Goal: Information Seeking & Learning: Learn about a topic

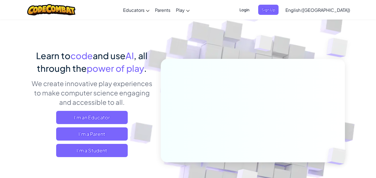
scroll to position [17, 0]
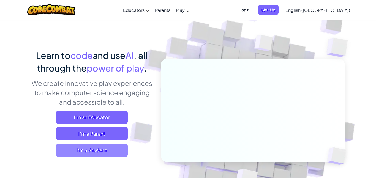
click at [95, 153] on span "I'm a Student" at bounding box center [92, 150] width 72 height 13
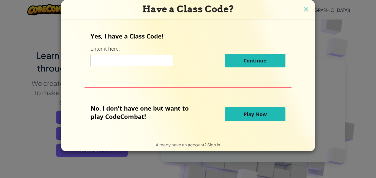
click at [131, 63] on input at bounding box center [132, 60] width 83 height 11
type input "c"
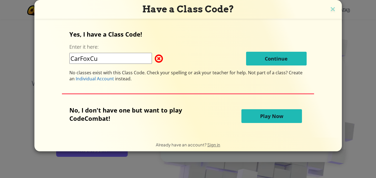
type input "CarFoxCup"
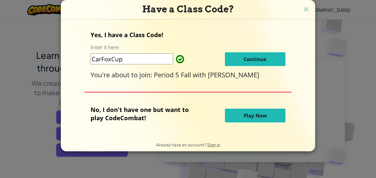
click button "Continue" at bounding box center [255, 59] width 61 height 14
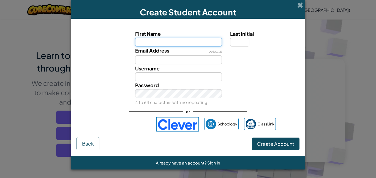
click at [153, 44] on input "First Name" at bounding box center [178, 42] width 87 height 9
type input "Dexter"
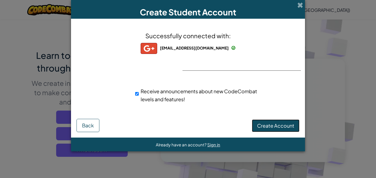
click at [284, 120] on button "Create Account" at bounding box center [276, 126] width 48 height 13
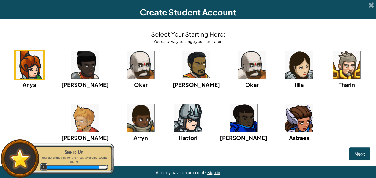
click at [148, 66] on img at bounding box center [141, 65] width 28 height 28
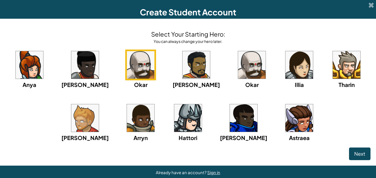
click at [240, 61] on img at bounding box center [252, 65] width 28 height 28
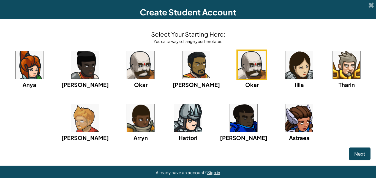
click at [286, 72] on img at bounding box center [300, 65] width 28 height 28
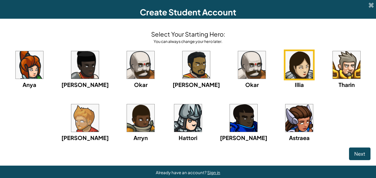
click at [305, 70] on div "Anya Ida Okar Alejandro Okar Illia Tharin Ned Arryn Hattori Gordon Astraea" at bounding box center [188, 103] width 365 height 106
click at [306, 70] on div "Anya Ida Okar Alejandro Okar Illia Tharin Ned Arryn Hattori Gordon Astraea" at bounding box center [188, 103] width 365 height 106
click at [228, 166] on div "Already have an account? Sign in" at bounding box center [188, 173] width 376 height 14
drag, startPoint x: 234, startPoint y: 104, endPoint x: 234, endPoint y: 107, distance: 3.3
click at [234, 107] on div "Gordon" at bounding box center [243, 122] width 47 height 39
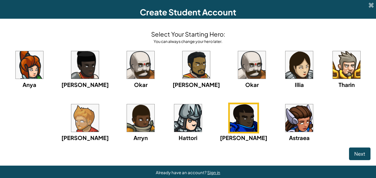
click at [286, 113] on img at bounding box center [300, 118] width 28 height 28
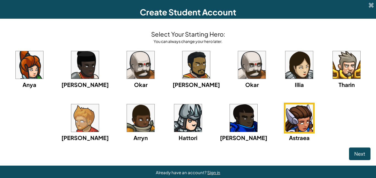
click at [160, 121] on div "Anya Ida Okar Alejandro Okar Illia Tharin Ned Arryn Hattori Gordon Astraea" at bounding box center [188, 103] width 365 height 106
click at [169, 123] on div "Anya Ida Okar Alejandro Okar Illia Tharin Ned Arryn Hattori Gordon Astraea" at bounding box center [188, 103] width 365 height 106
click at [191, 122] on img at bounding box center [188, 118] width 28 height 28
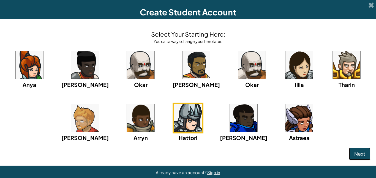
click at [368, 150] on button "Next" at bounding box center [359, 154] width 21 height 13
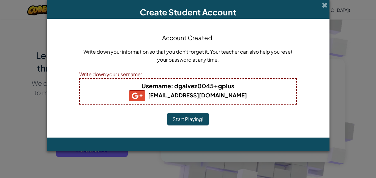
click at [188, 117] on button "Start Playing!" at bounding box center [188, 119] width 41 height 13
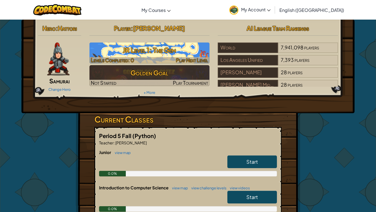
click at [157, 57] on div at bounding box center [150, 60] width 120 height 6
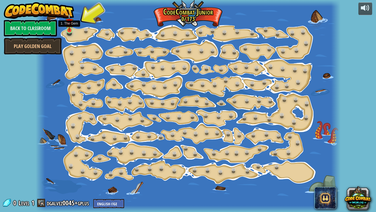
click at [70, 30] on img at bounding box center [69, 22] width 7 height 17
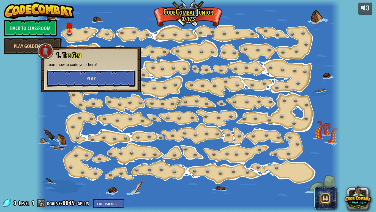
click at [84, 76] on button "Play" at bounding box center [91, 78] width 89 height 17
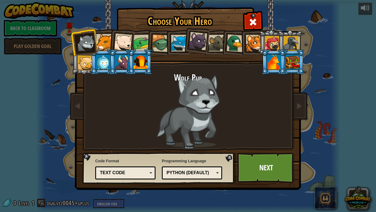
click at [102, 35] on li at bounding box center [102, 41] width 25 height 25
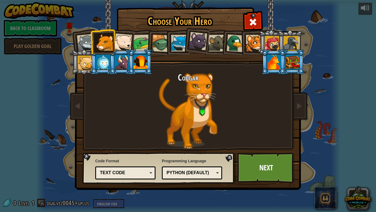
click at [267, 45] on div at bounding box center [272, 43] width 15 height 15
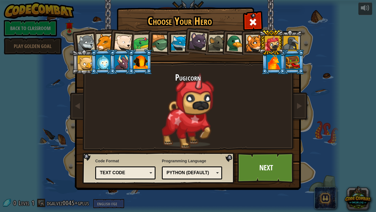
click at [259, 40] on li at bounding box center [271, 42] width 25 height 25
click at [242, 44] on li at bounding box center [252, 42] width 25 height 25
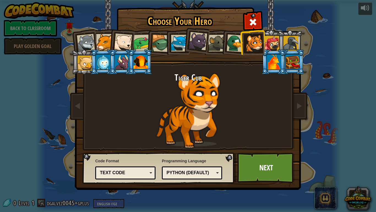
click at [230, 50] on div at bounding box center [236, 43] width 18 height 18
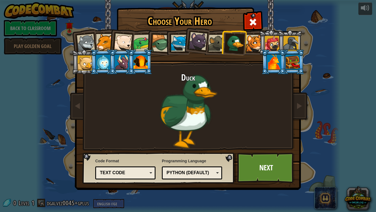
click at [144, 38] on div at bounding box center [142, 42] width 17 height 17
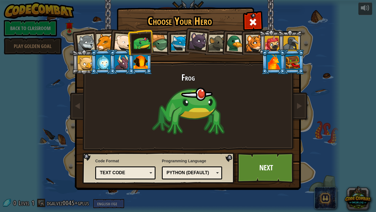
drag, startPoint x: 162, startPoint y: 43, endPoint x: 158, endPoint y: 43, distance: 3.4
click at [158, 44] on div at bounding box center [161, 43] width 18 height 18
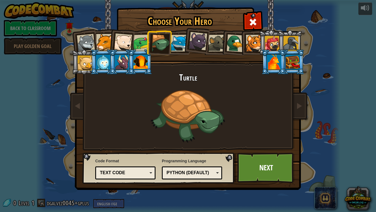
click at [114, 176] on div "Text code" at bounding box center [125, 172] width 53 height 9
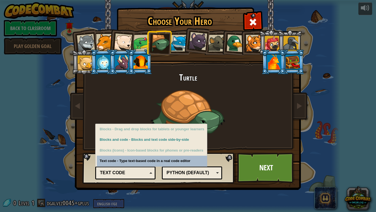
drag, startPoint x: 299, startPoint y: 137, endPoint x: 290, endPoint y: 133, distance: 9.6
click at [296, 136] on img at bounding box center [189, 90] width 239 height 197
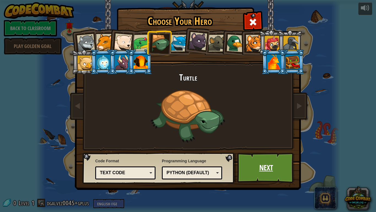
click at [276, 170] on link "Next" at bounding box center [267, 167] width 58 height 30
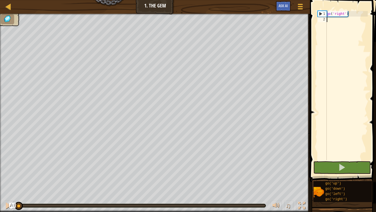
click at [333, 22] on div "go ( 'right' )" at bounding box center [347, 91] width 42 height 160
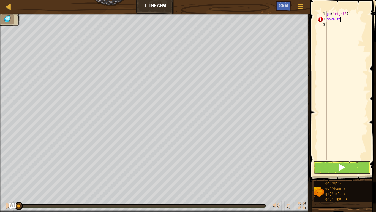
scroll to position [2, 2]
type textarea "move foward"
click at [334, 172] on button at bounding box center [343, 167] width 58 height 13
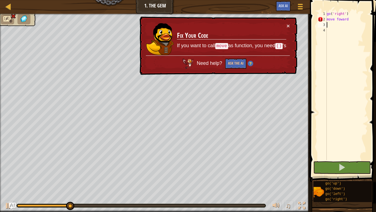
click at [198, 50] on td "Fix Your Code If you want to call move as function, you need () 's" at bounding box center [232, 39] width 110 height 33
click at [190, 71] on div "× Fix Your Code If you want to call move as function, you need () 's Need help?…" at bounding box center [218, 46] width 159 height 58
click at [191, 72] on div "× Fix Your Code If you want to call move as function, you need () 's Need help?…" at bounding box center [218, 46] width 159 height 58
click at [237, 63] on button "Ask the AI" at bounding box center [235, 63] width 21 height 10
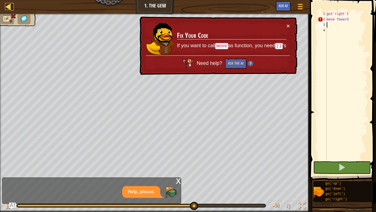
click at [10, 10] on div at bounding box center [8, 6] width 7 height 7
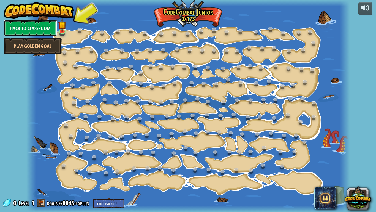
click at [33, 28] on link "Back to Classroom" at bounding box center [30, 28] width 53 height 17
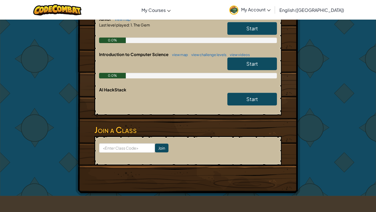
scroll to position [131, 0]
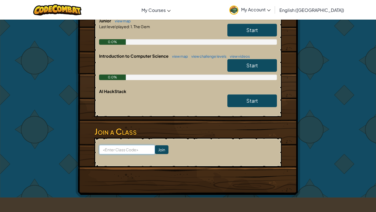
click at [116, 150] on input at bounding box center [127, 149] width 56 height 9
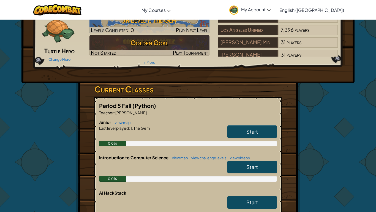
scroll to position [0, 0]
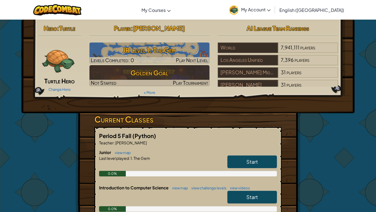
click at [252, 178] on span "Start" at bounding box center [253, 196] width 12 height 6
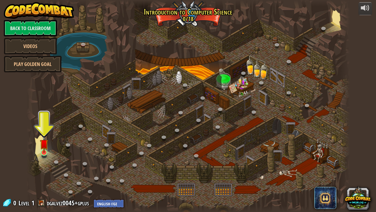
drag, startPoint x: 32, startPoint y: 150, endPoint x: 41, endPoint y: 150, distance: 8.3
click at [34, 150] on div at bounding box center [31, 106] width 10 height 212
click at [46, 146] on img at bounding box center [44, 143] width 8 height 19
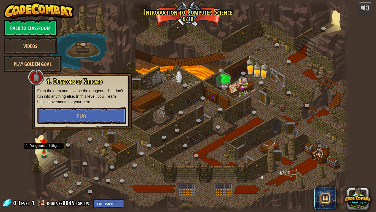
click at [46, 146] on img at bounding box center [44, 143] width 8 height 19
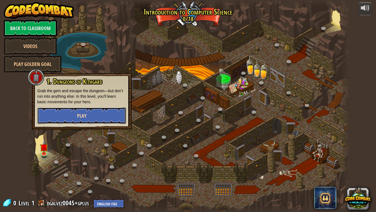
click at [71, 115] on button "Play" at bounding box center [81, 115] width 89 height 17
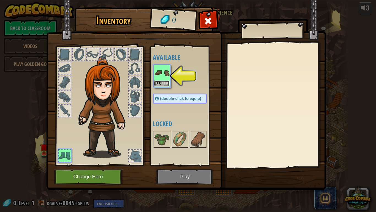
click at [162, 80] on button "Equip" at bounding box center [161, 83] width 15 height 6
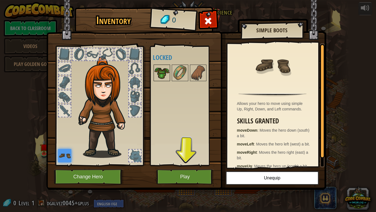
click at [161, 76] on img at bounding box center [161, 72] width 15 height 15
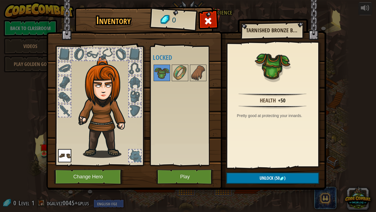
click at [96, 85] on img at bounding box center [105, 106] width 59 height 101
click at [73, 178] on button "Change Hero" at bounding box center [89, 176] width 70 height 15
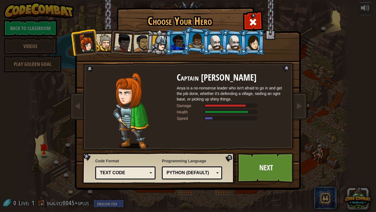
click at [102, 49] on div at bounding box center [104, 42] width 17 height 17
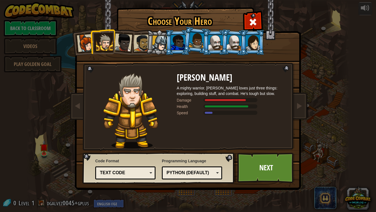
click at [156, 48] on div at bounding box center [160, 44] width 16 height 16
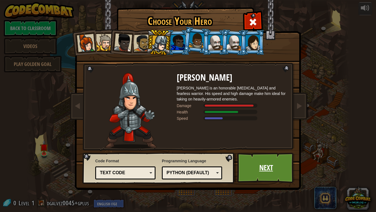
click at [252, 166] on link "Next" at bounding box center [267, 167] width 58 height 30
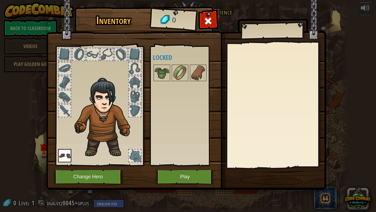
click at [134, 156] on div at bounding box center [135, 155] width 12 height 12
click at [179, 171] on button "Play" at bounding box center [186, 176] width 58 height 15
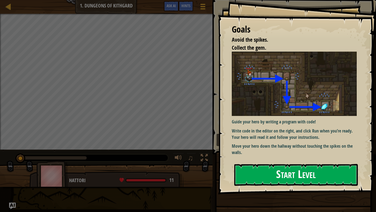
click at [304, 170] on button "Start Level" at bounding box center [296, 175] width 124 height 22
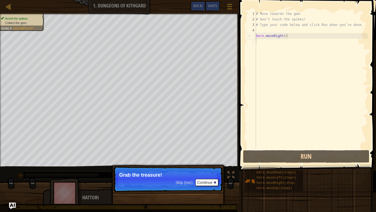
click at [270, 40] on div "# Move towards the gem. # Don’t touch the spikes! # Type your code below and cl…" at bounding box center [311, 85] width 113 height 149
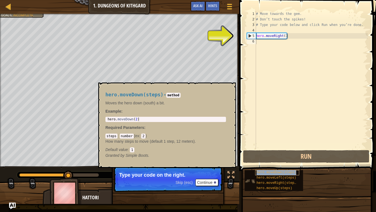
click at [263, 171] on span "hero.moveDown(steps)" at bounding box center [277, 172] width 40 height 4
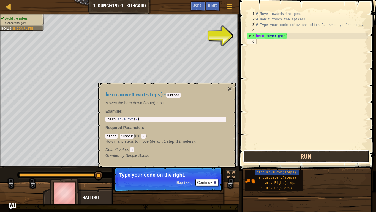
click at [281, 152] on button "Run" at bounding box center [306, 156] width 126 height 13
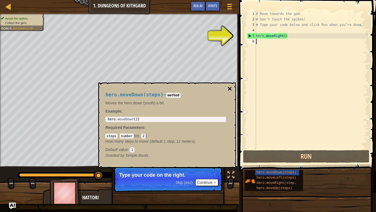
click at [229, 88] on button "×" at bounding box center [230, 89] width 4 height 8
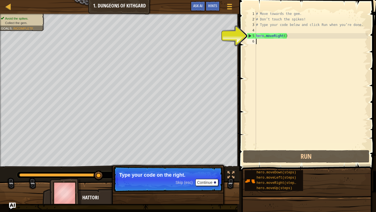
click at [262, 38] on div "# Move towards the gem. # Don’t touch the spikes! # Type your code below and cl…" at bounding box center [311, 85] width 113 height 149
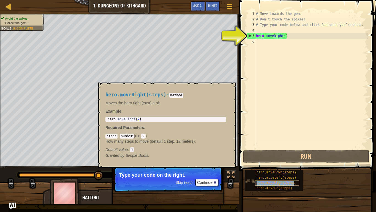
click at [279, 178] on span "hero.moveRight(steps)" at bounding box center [278, 183] width 42 height 4
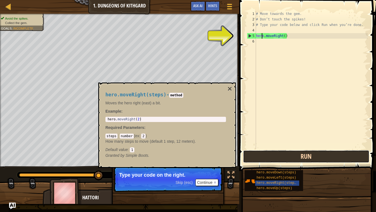
click at [274, 152] on button "Run" at bounding box center [306, 156] width 126 height 13
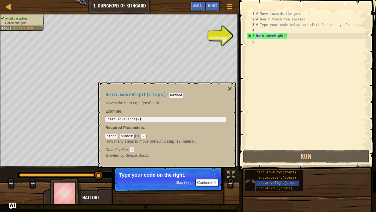
click at [281, 178] on span "hero.moveUp(steps)" at bounding box center [275, 188] width 36 height 4
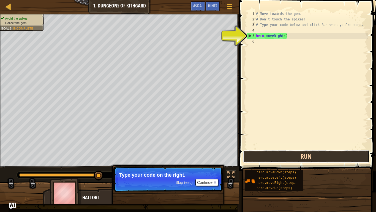
click at [280, 158] on button "Run" at bounding box center [306, 156] width 126 height 13
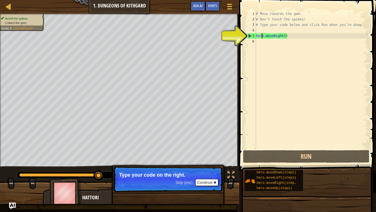
click at [296, 39] on div "# Move towards the gem. # Don’t touch the spikes! # Type your code below and cl…" at bounding box center [311, 85] width 113 height 149
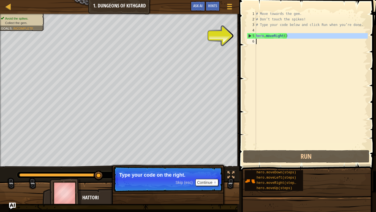
type textarea "hero.moveRight()"
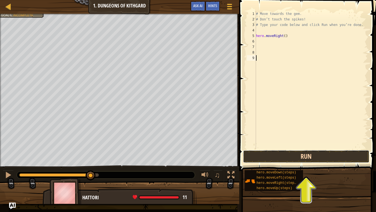
drag, startPoint x: 306, startPoint y: 159, endPoint x: 303, endPoint y: 155, distance: 4.1
click at [306, 159] on button "Run" at bounding box center [306, 156] width 126 height 13
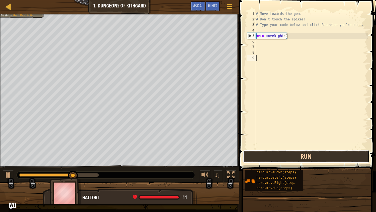
click at [304, 160] on button "Run" at bounding box center [306, 156] width 126 height 13
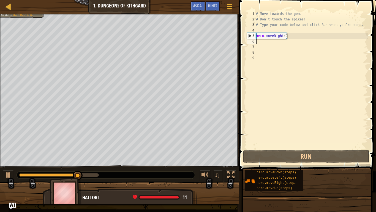
click at [262, 40] on div "# Move towards the gem. # Don’t touch the spikes! # Type your code below and cl…" at bounding box center [311, 85] width 113 height 149
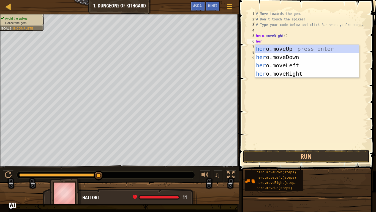
scroll to position [2, 1]
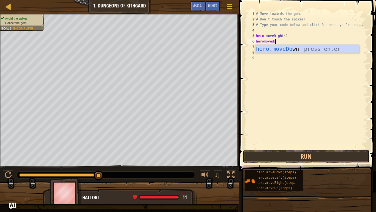
type textarea "heromovedown"
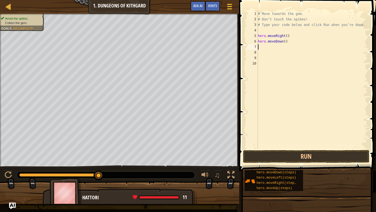
scroll to position [2, 0]
click at [293, 160] on button "Run" at bounding box center [306, 156] width 126 height 13
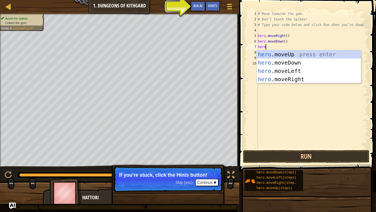
scroll to position [2, 1]
type textarea "heromove"
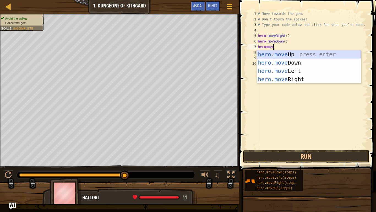
scroll to position [2, 0]
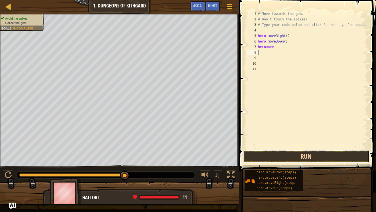
click at [311, 160] on button "Run" at bounding box center [306, 156] width 126 height 13
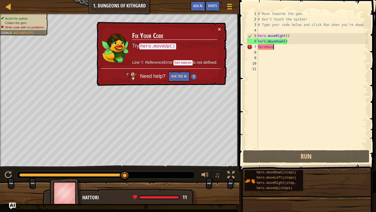
click at [290, 47] on div "# Move towards the gem. # Don’t touch the spikes! # Type your code below and cl…" at bounding box center [312, 85] width 111 height 149
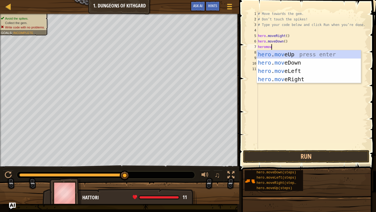
scroll to position [2, 2]
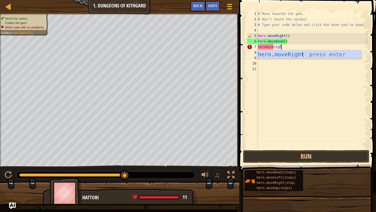
type textarea "heromoveright"
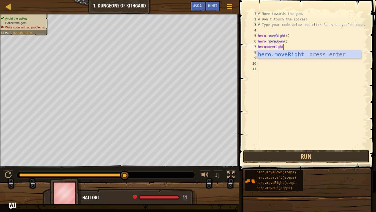
scroll to position [2, 0]
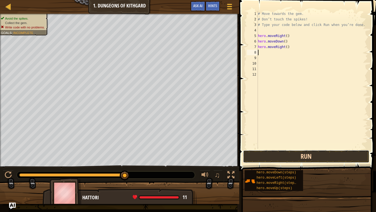
click at [278, 156] on button "Run" at bounding box center [306, 156] width 126 height 13
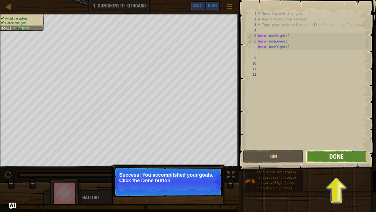
click at [340, 158] on span "Done" at bounding box center [337, 156] width 14 height 9
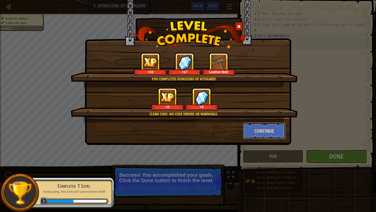
click at [264, 125] on button "Continue" at bounding box center [264, 130] width 43 height 17
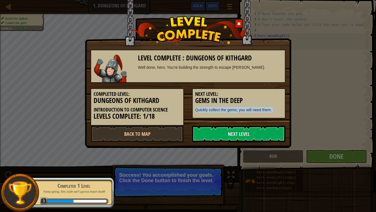
click at [257, 133] on link "Next Level" at bounding box center [238, 133] width 93 height 17
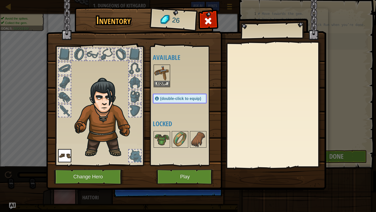
click at [58, 107] on div at bounding box center [64, 110] width 13 height 13
click at [163, 82] on button "Equip" at bounding box center [161, 83] width 15 height 6
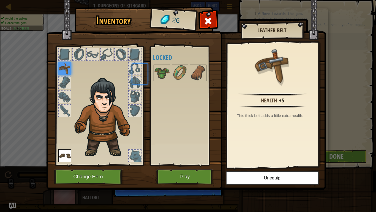
click at [163, 1] on body "Map Introduction to Computer Science 1. Dungeons of Kithgard Game Menu Done Hin…" at bounding box center [188, 0] width 376 height 1
click at [183, 176] on button "Play" at bounding box center [186, 176] width 58 height 15
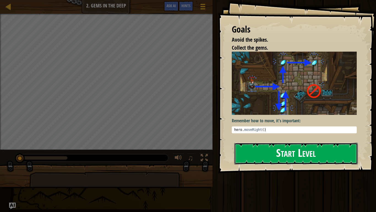
click at [258, 155] on button "Start Level" at bounding box center [296, 153] width 124 height 22
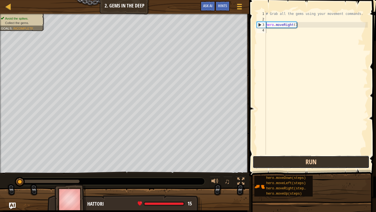
click at [292, 161] on button "Run" at bounding box center [311, 161] width 117 height 13
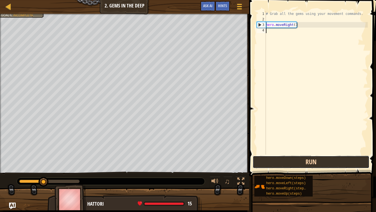
click at [282, 160] on button "Run" at bounding box center [311, 161] width 117 height 13
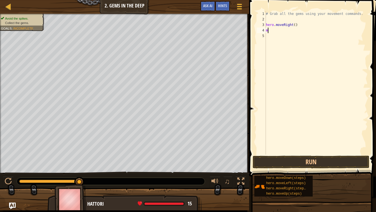
scroll to position [2, 0]
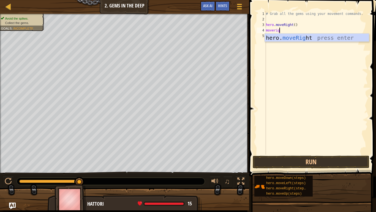
type textarea "moveright"
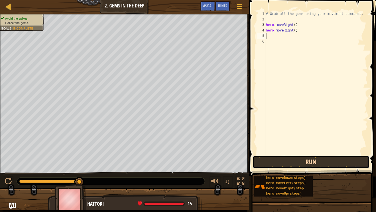
click at [300, 158] on button "Run" at bounding box center [311, 161] width 117 height 13
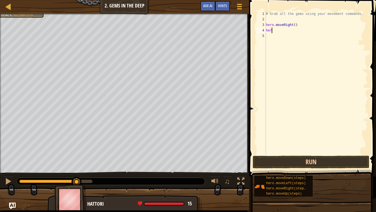
type textarea "h"
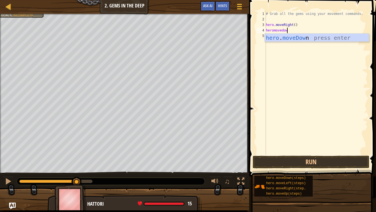
type textarea "heromovedown"
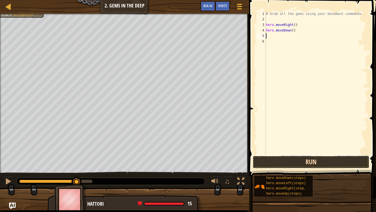
click at [313, 161] on button "Run" at bounding box center [311, 161] width 117 height 13
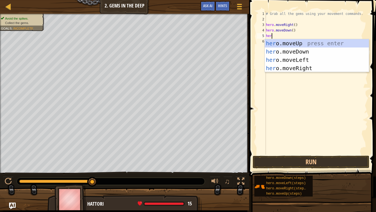
scroll to position [2, 1]
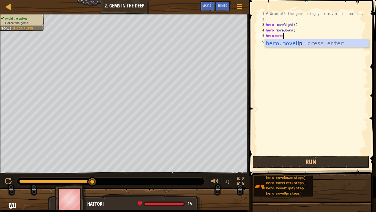
type textarea "heromoveup"
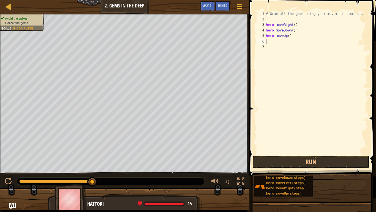
scroll to position [2, 0]
click at [284, 161] on button "Run" at bounding box center [311, 161] width 117 height 13
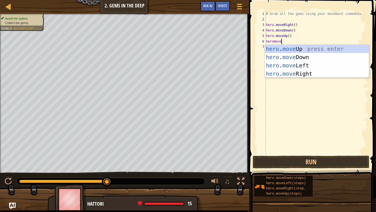
scroll to position [2, 2]
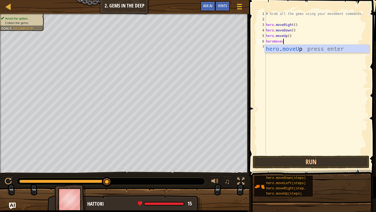
type textarea "heromoveup"
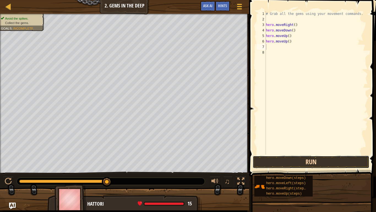
click at [331, 158] on button "Run" at bounding box center [311, 161] width 117 height 13
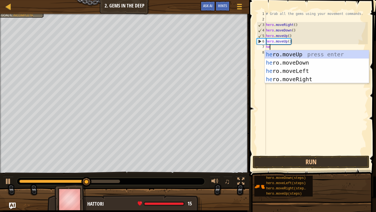
scroll to position [2, 1]
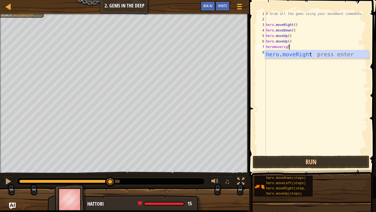
type textarea "heromoveright"
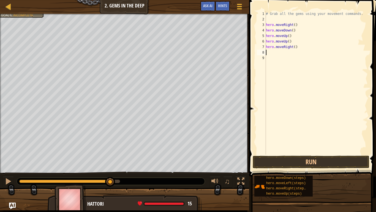
scroll to position [2, 0]
click at [290, 163] on button "Run" at bounding box center [311, 161] width 117 height 13
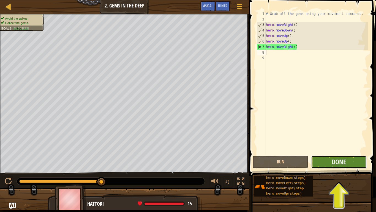
click at [350, 165] on button "Done" at bounding box center [339, 161] width 56 height 13
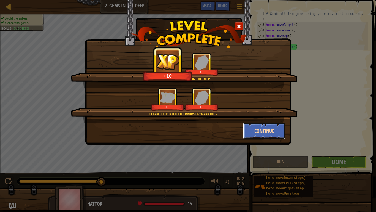
click at [267, 130] on button "Continue" at bounding box center [264, 130] width 43 height 17
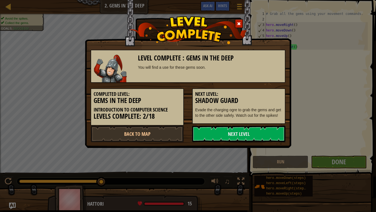
click at [268, 130] on link "Next Level" at bounding box center [238, 133] width 93 height 17
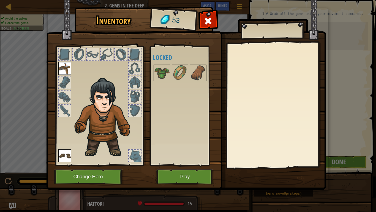
click at [136, 107] on div at bounding box center [135, 110] width 12 height 12
click at [187, 171] on button "Play" at bounding box center [186, 176] width 58 height 15
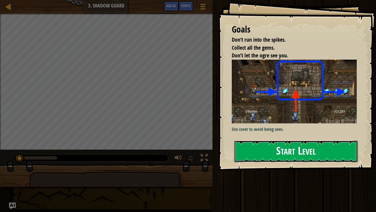
click at [284, 152] on button "Start Level" at bounding box center [296, 151] width 124 height 22
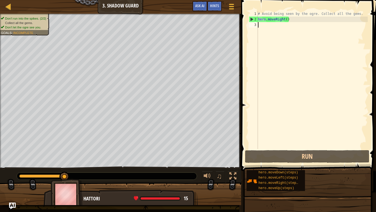
type textarea "m"
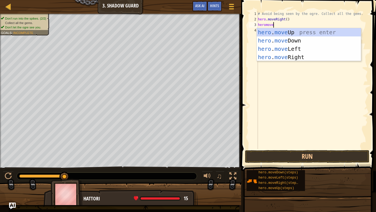
scroll to position [2, 2]
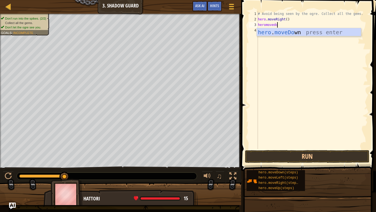
type textarea "heromovedown"
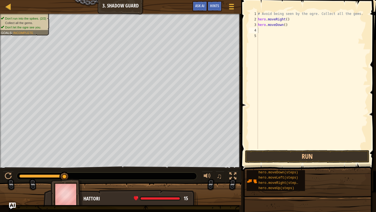
click at [292, 163] on span at bounding box center [309, 77] width 139 height 187
click at [292, 152] on button "Run" at bounding box center [307, 156] width 125 height 13
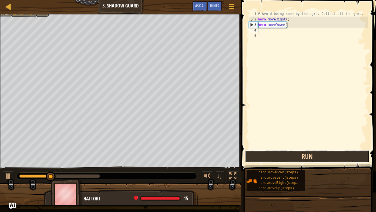
click at [292, 152] on button "Run" at bounding box center [307, 156] width 125 height 13
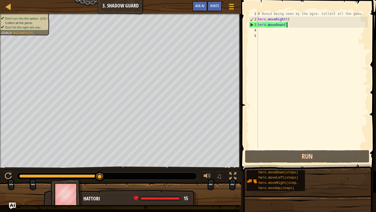
click at [297, 25] on div "# Avoid being seen by the ogre. Collect all the gems. hero . moveRight ( ) hero…" at bounding box center [312, 85] width 111 height 149
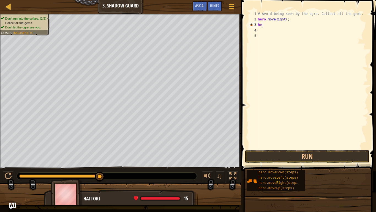
type textarea "h"
type textarea "g"
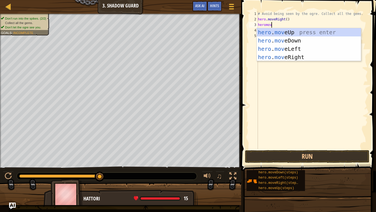
scroll to position [2, 2]
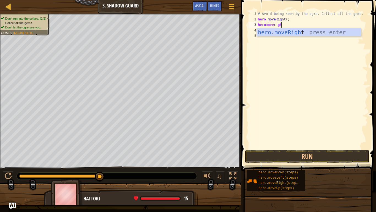
type textarea "heromoveright"
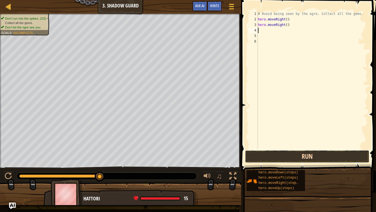
click at [327, 161] on button "Run" at bounding box center [307, 156] width 125 height 13
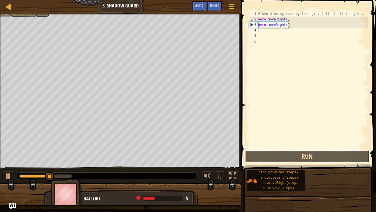
drag, startPoint x: 288, startPoint y: 153, endPoint x: 279, endPoint y: 147, distance: 11.0
click at [282, 148] on div "1 2 3 4 5 6 # Avoid being seen by the ogre. Collect all the gems. hero . moveRi…" at bounding box center [308, 96] width 137 height 187
click at [261, 136] on div "# Avoid being seen by the ogre. Collect all the gems. hero . moveRight ( ) hero…" at bounding box center [312, 85] width 111 height 149
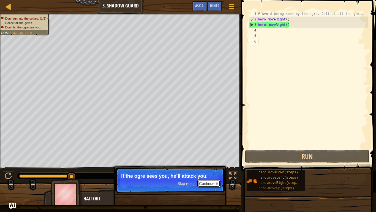
click at [202, 178] on button "Continue" at bounding box center [209, 183] width 23 height 7
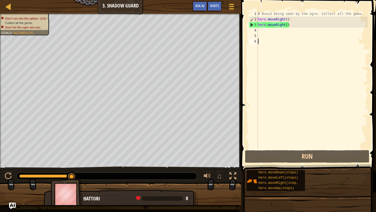
click at [266, 30] on div "# Avoid being seen by the ogre. Collect all the gems. hero . moveRight ( ) hero…" at bounding box center [312, 85] width 111 height 149
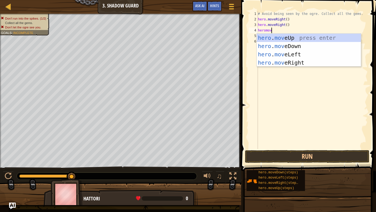
scroll to position [2, 2]
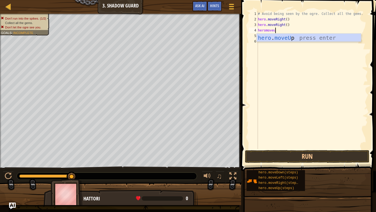
type textarea "heromoveup"
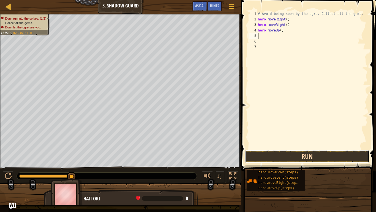
click at [309, 158] on button "Run" at bounding box center [307, 156] width 125 height 13
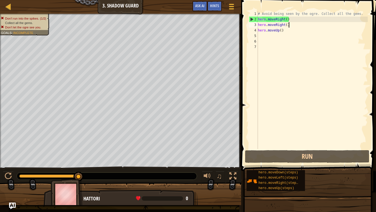
click at [300, 23] on div "# Avoid being seen by the ogre. Collect all the gems. hero . moveRight ( ) hero…" at bounding box center [312, 85] width 111 height 149
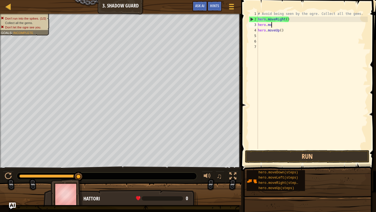
type textarea "h"
click at [292, 32] on div "# Avoid being seen by the ogre. Collect all the gems. hero . moveRight ( ) hero…" at bounding box center [312, 85] width 111 height 149
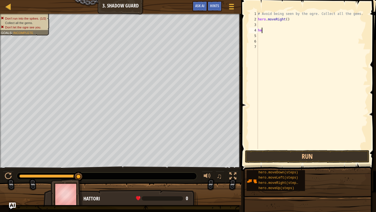
type textarea "h"
click at [264, 24] on div "# Avoid being seen by the ogre. Collect all the gems. hero . moveRight ( )" at bounding box center [312, 85] width 111 height 149
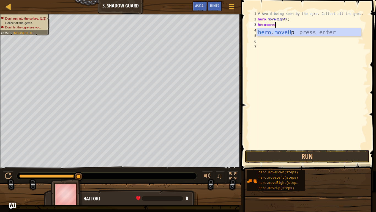
scroll to position [2, 2]
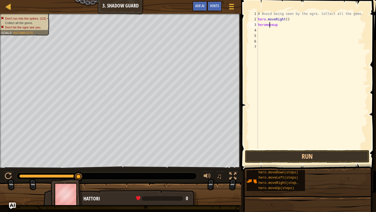
drag, startPoint x: 269, startPoint y: 27, endPoint x: 271, endPoint y: 30, distance: 3.2
click at [270, 28] on div "# Avoid being seen by the ogre. Collect all the gems. hero . moveRight ( ) hero…" at bounding box center [312, 85] width 111 height 149
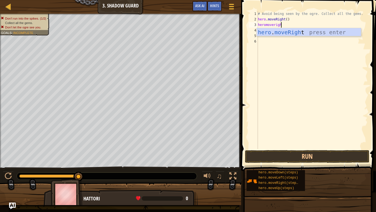
type textarea "heromoveright"
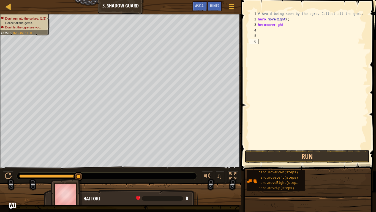
click at [301, 59] on div "# Avoid being seen by the ogre. Collect all the gems. hero . moveRight ( ) hero…" at bounding box center [312, 85] width 111 height 149
click at [265, 32] on div "# Avoid being seen by the ogre. Collect all the gems. hero . moveRight ( ) hero…" at bounding box center [312, 85] width 111 height 149
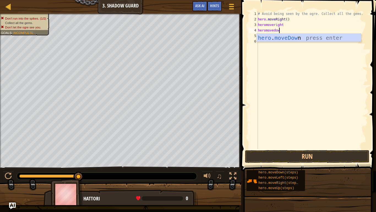
type textarea "heromovedown"
click at [265, 32] on div "# Avoid being seen by the ogre. Collect all the gems. hero . moveRight ( ) hero…" at bounding box center [312, 85] width 111 height 149
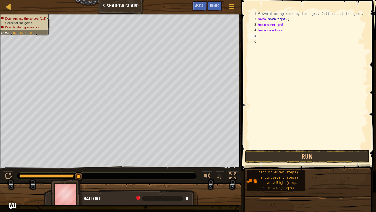
click at [263, 38] on div "# Avoid being seen by the ogre. Collect all the gems. hero . moveRight ( ) hero…" at bounding box center [312, 85] width 111 height 149
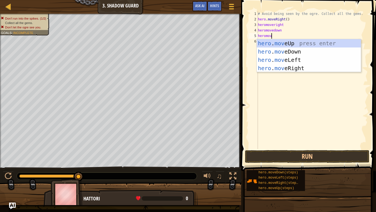
scroll to position [2, 2]
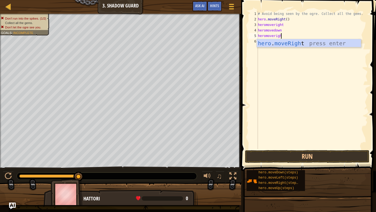
type textarea "heromoveright"
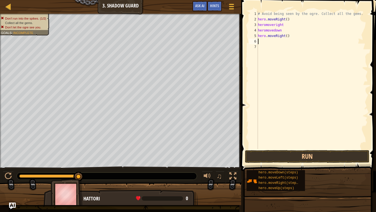
scroll to position [2, 0]
click at [272, 159] on button "Run" at bounding box center [307, 156] width 125 height 13
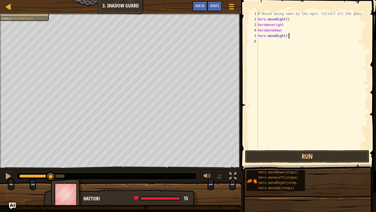
click at [287, 23] on div "# Avoid being seen by the ogre. Collect all the gems. hero . moveRight ( ) hero…" at bounding box center [312, 85] width 111 height 149
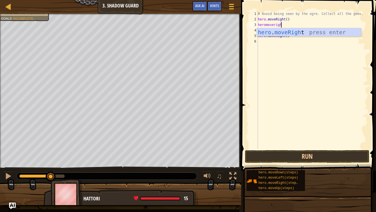
scroll to position [2, 3]
type textarea "heromoveright"
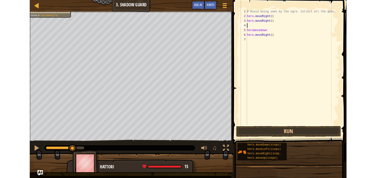
scroll to position [2, 0]
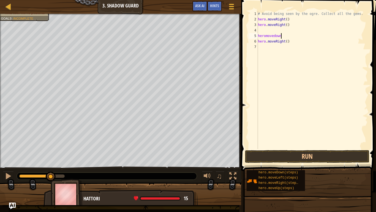
click at [281, 35] on div "# Avoid being seen by the ogre. Collect all the gems. hero . moveRight ( ) hero…" at bounding box center [312, 85] width 111 height 149
type textarea "heromovedown"
click at [282, 37] on div "# Avoid being seen by the ogre. Collect all the gems. hero . moveRight ( ) hero…" at bounding box center [312, 85] width 111 height 149
type textarea "heromovedown"
click at [285, 36] on div "# Avoid being seen by the ogre. Collect all the gems. hero . moveRight ( ) hero…" at bounding box center [312, 85] width 111 height 149
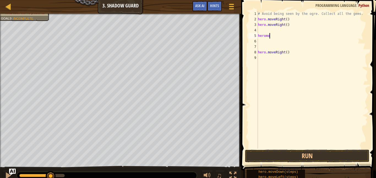
type textarea "heromo"
